Goal: Entertainment & Leisure: Consume media (video, audio)

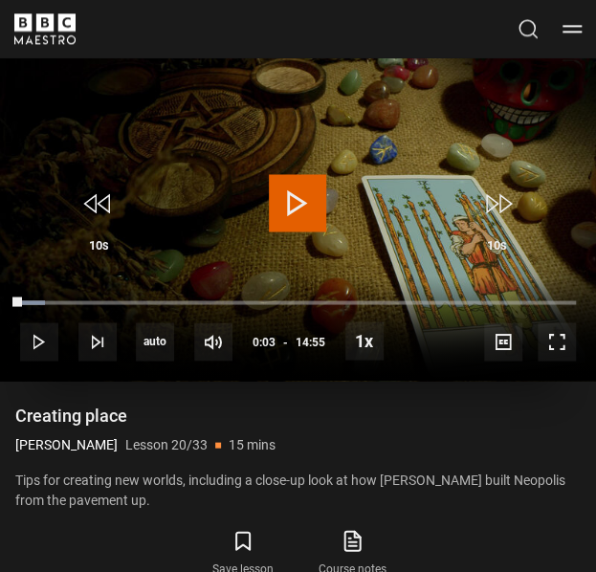
scroll to position [677, 0]
click at [290, 206] on span "Video Player" at bounding box center [297, 202] width 57 height 57
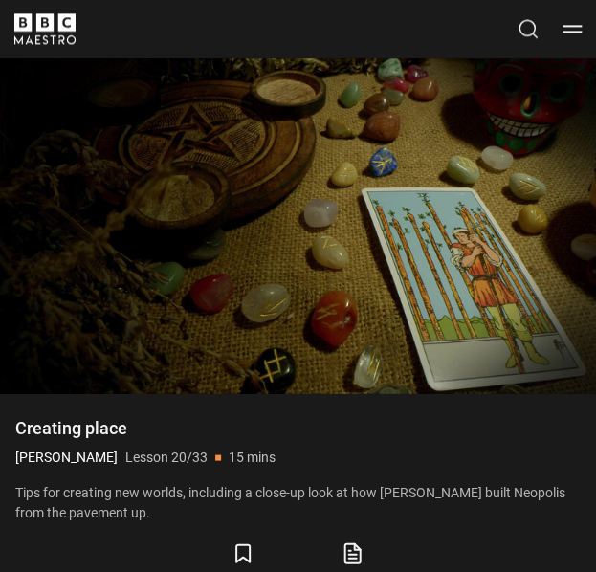
scroll to position [665, 0]
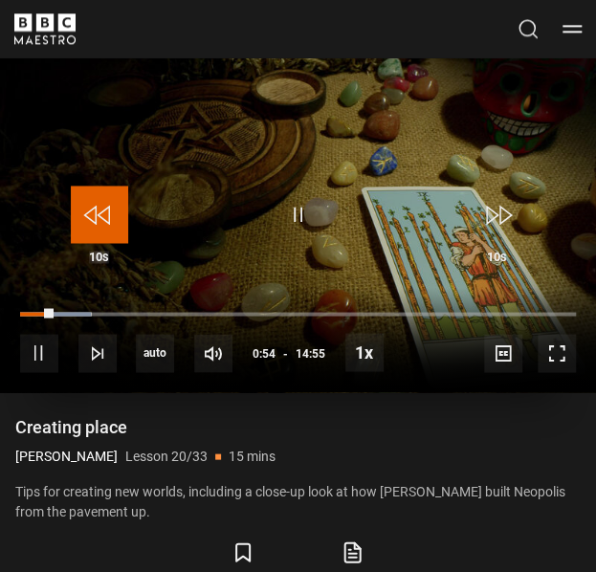
click at [114, 224] on span "Video Player" at bounding box center [99, 214] width 57 height 57
click at [346, 224] on video "Video Player" at bounding box center [298, 224] width 596 height 335
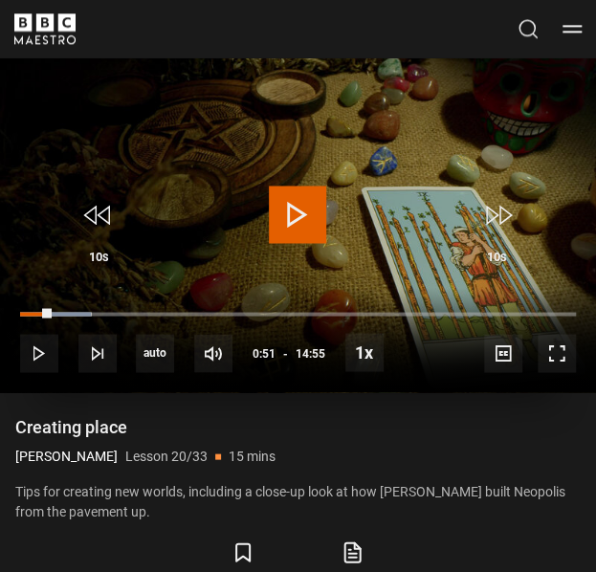
click at [302, 238] on span "Video Player" at bounding box center [297, 214] width 57 height 57
click at [258, 203] on video "Video Player" at bounding box center [298, 224] width 596 height 335
click at [304, 231] on span "Video Player" at bounding box center [297, 214] width 57 height 57
click at [311, 200] on span "Video Player" at bounding box center [297, 214] width 57 height 57
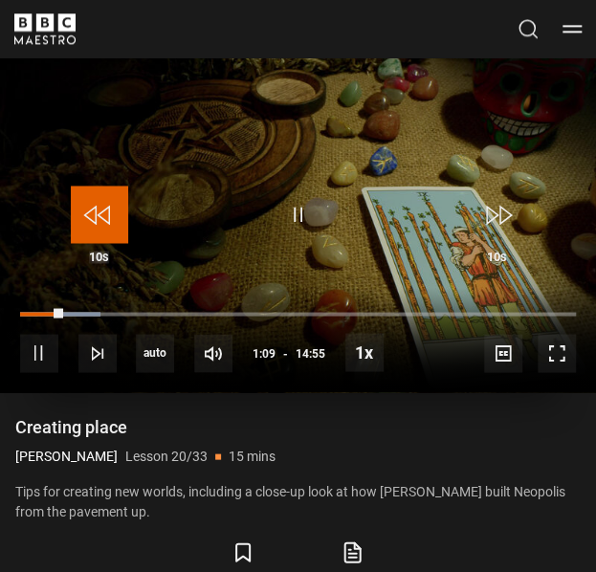
click at [85, 238] on span "Video Player" at bounding box center [99, 214] width 57 height 57
click at [87, 241] on span "Video Player" at bounding box center [99, 214] width 57 height 57
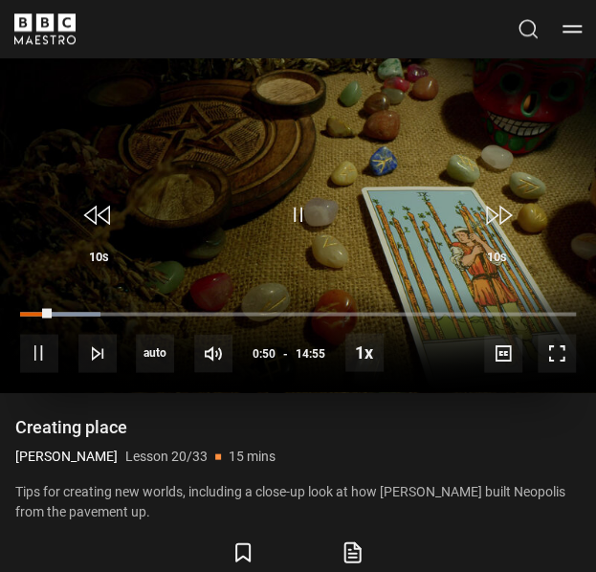
click at [258, 226] on video "Video Player" at bounding box center [298, 224] width 596 height 335
